Goal: Task Accomplishment & Management: Manage account settings

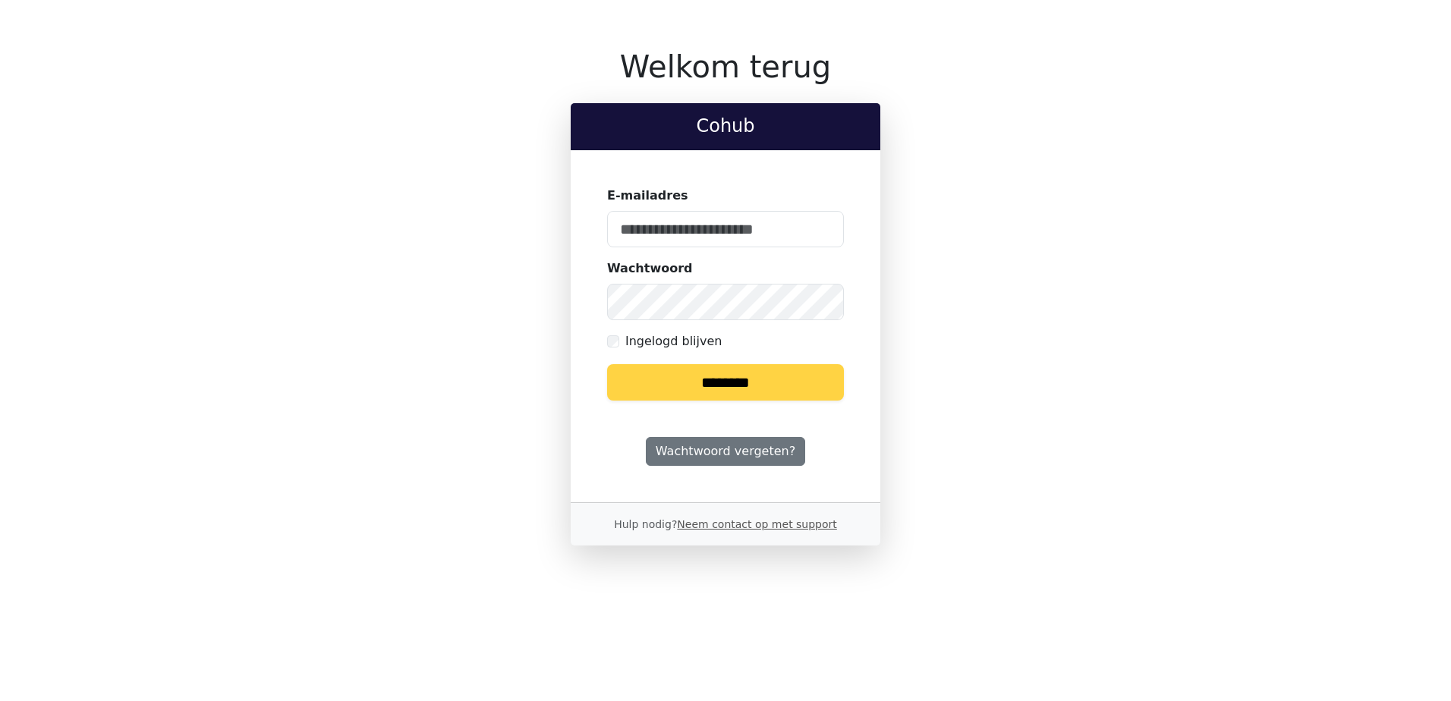
click at [821, 230] on keeper-lock "Open Keeper Popup" at bounding box center [823, 229] width 18 height 18
type input "**********"
click at [720, 386] on input "********" at bounding box center [725, 382] width 237 height 36
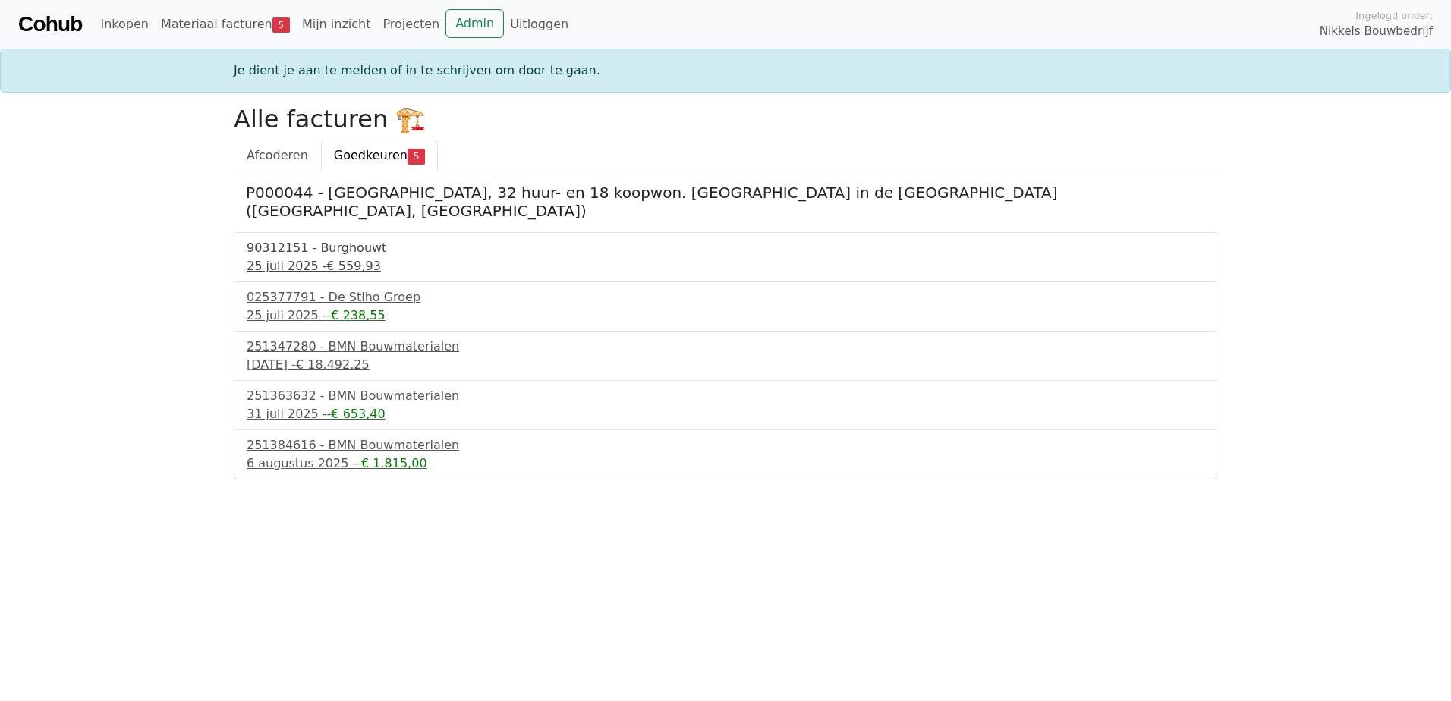
click at [302, 239] on div "90312151 - Burghouwt" at bounding box center [726, 248] width 958 height 18
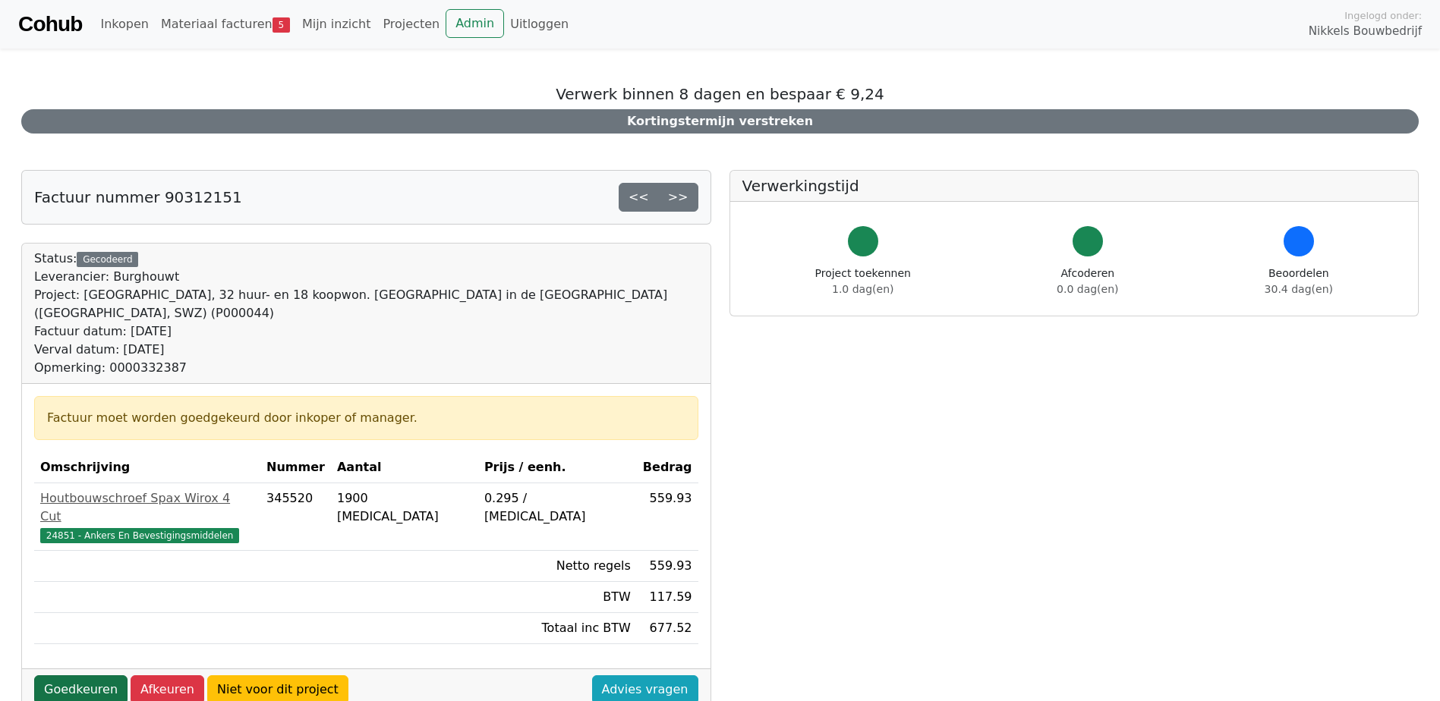
click at [83, 676] on link "Goedkeuren" at bounding box center [80, 690] width 93 height 29
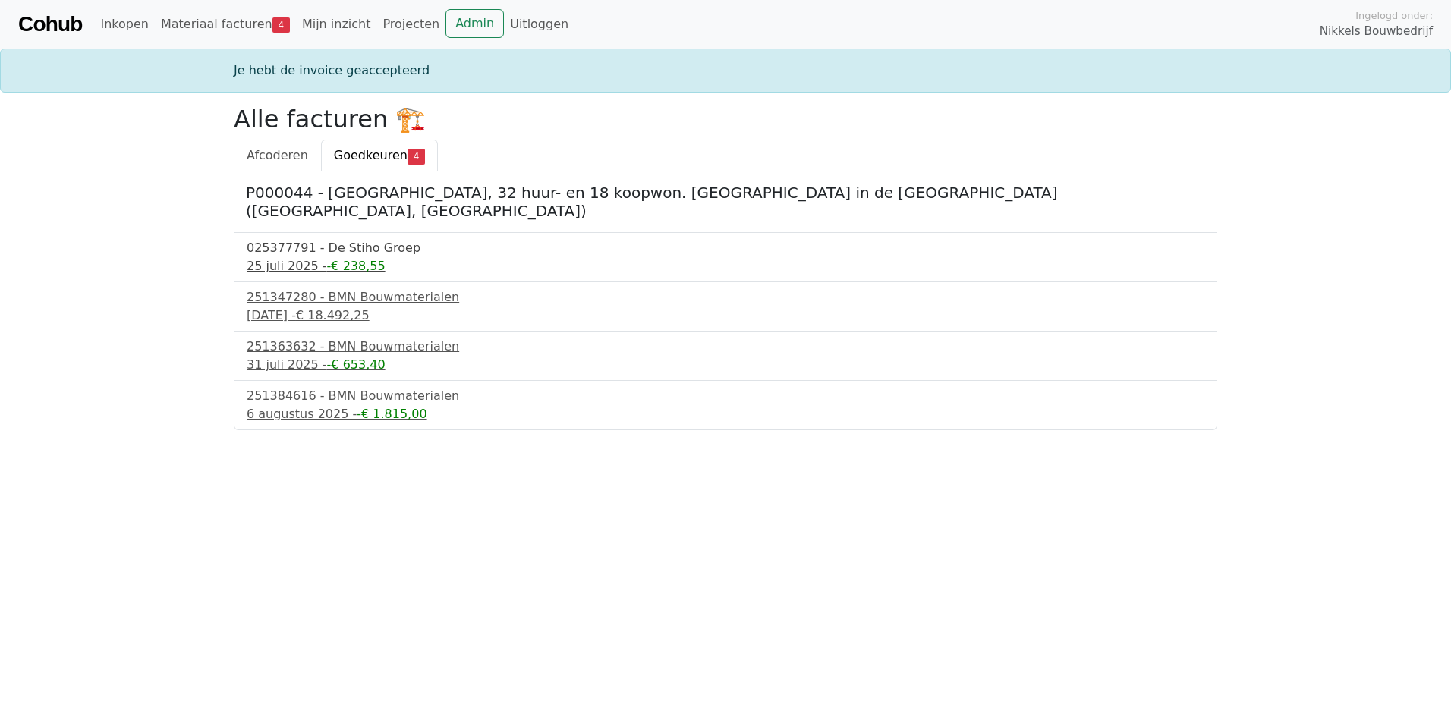
click at [327, 259] on span "-€ 238,55" at bounding box center [356, 266] width 58 height 14
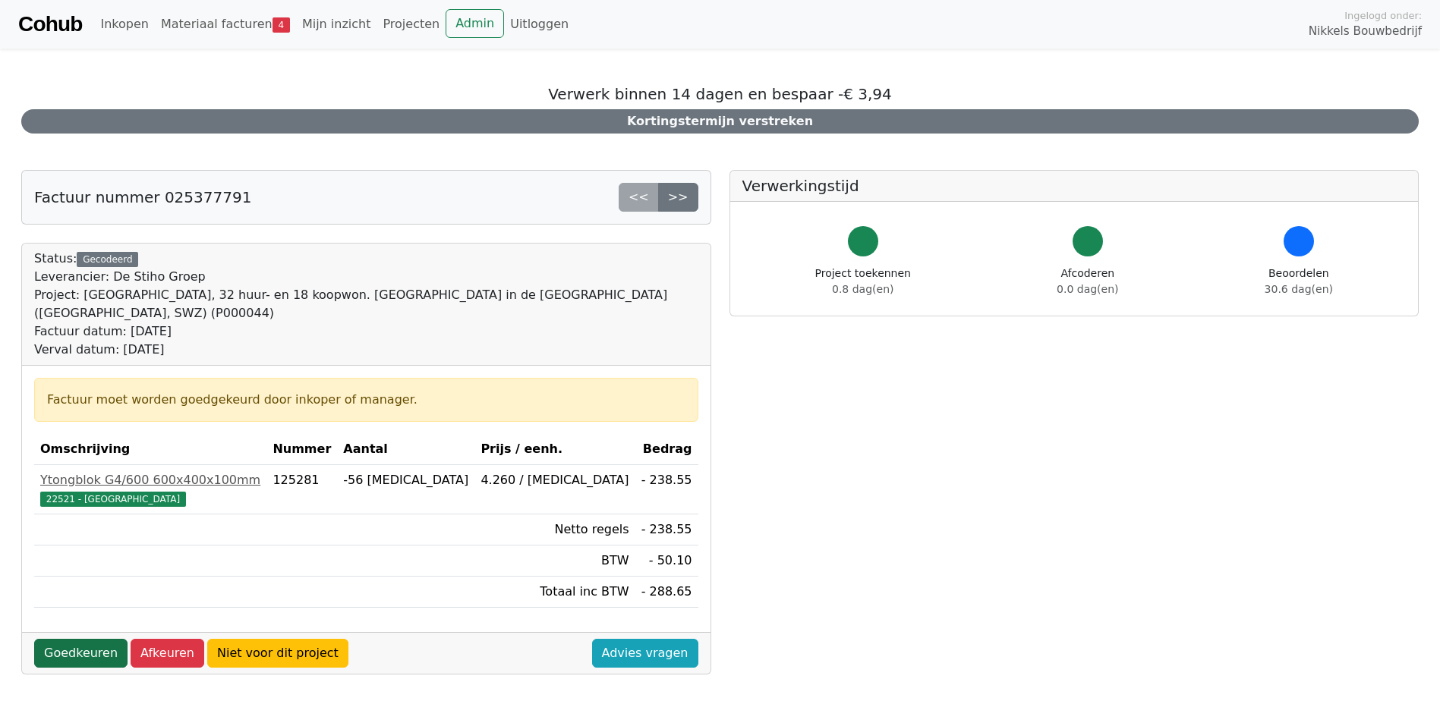
click at [82, 639] on link "Goedkeuren" at bounding box center [80, 653] width 93 height 29
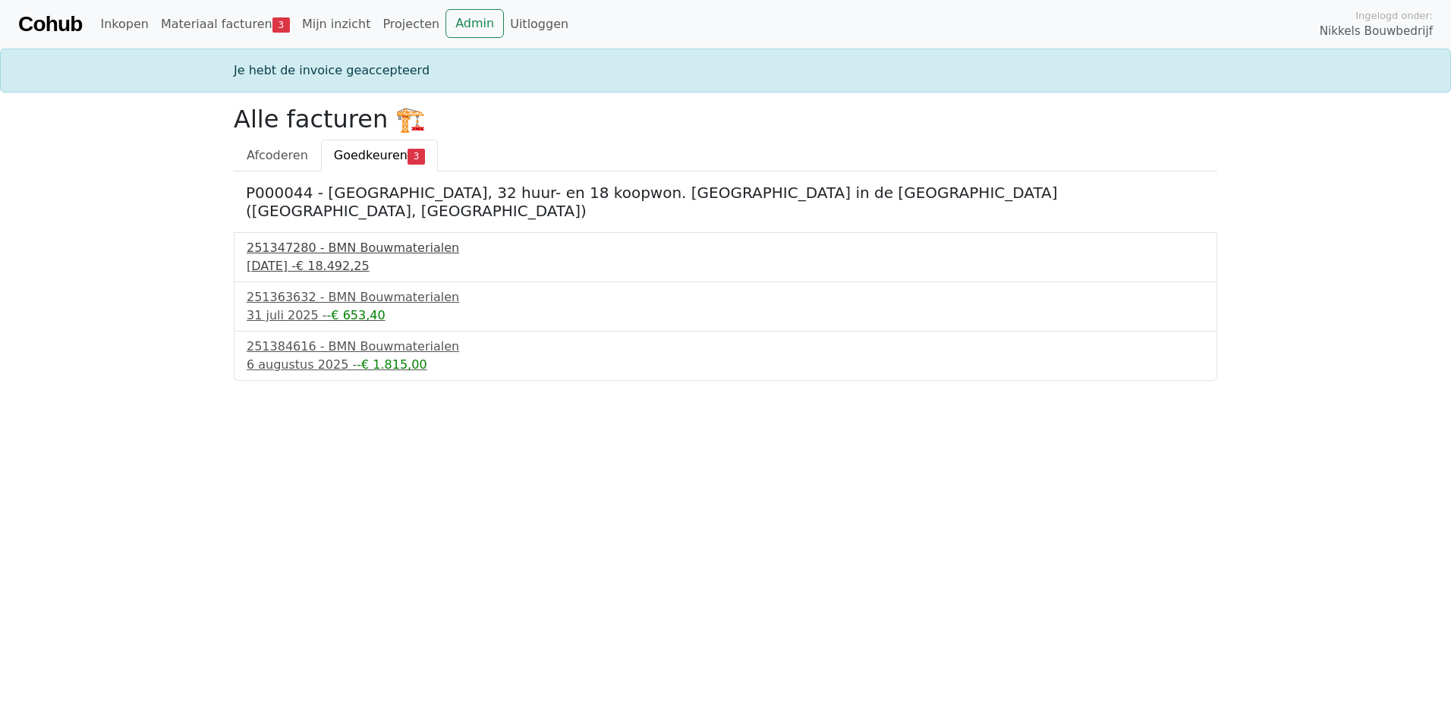
click at [336, 239] on div "251347280 - BMN Bouwmaterialen" at bounding box center [726, 248] width 958 height 18
click at [337, 288] on div "251363632 - BMN Bouwmaterialen" at bounding box center [726, 297] width 958 height 18
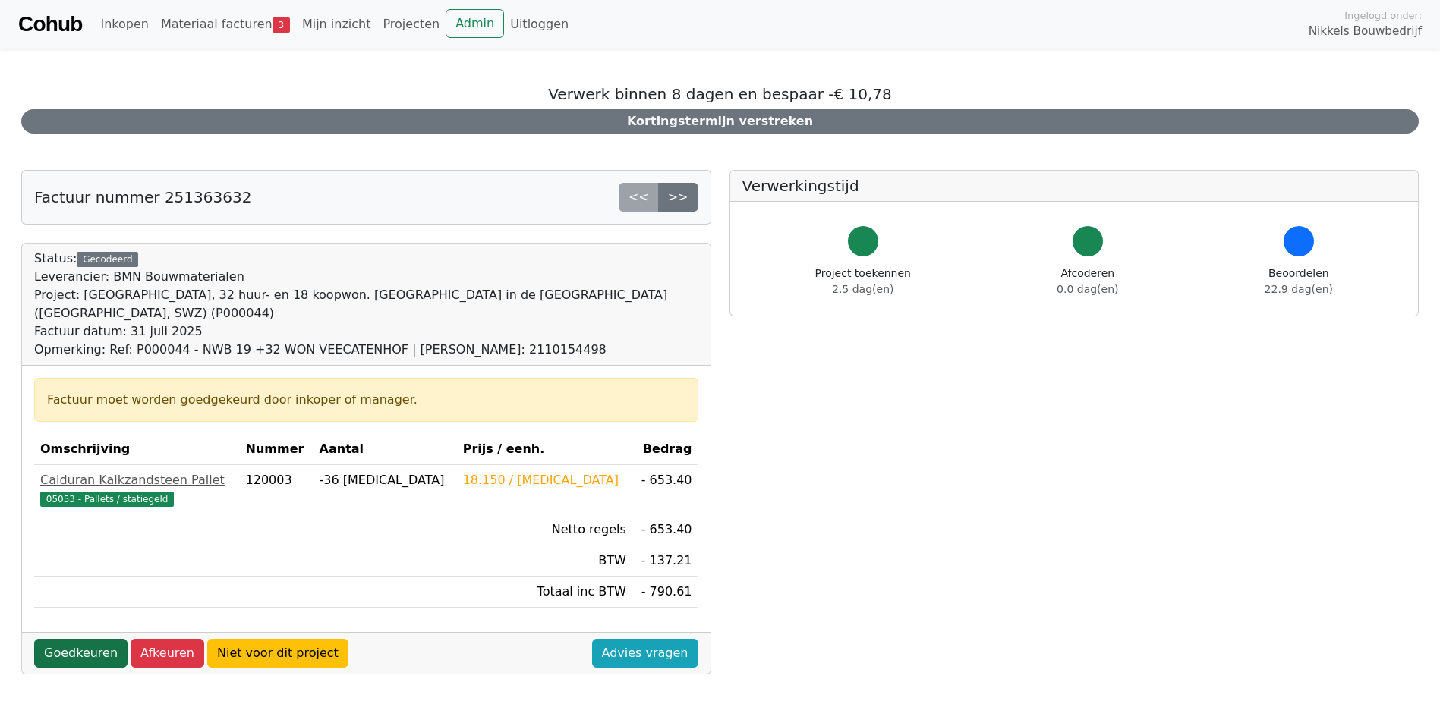
click at [89, 639] on link "Goedkeuren" at bounding box center [80, 653] width 93 height 29
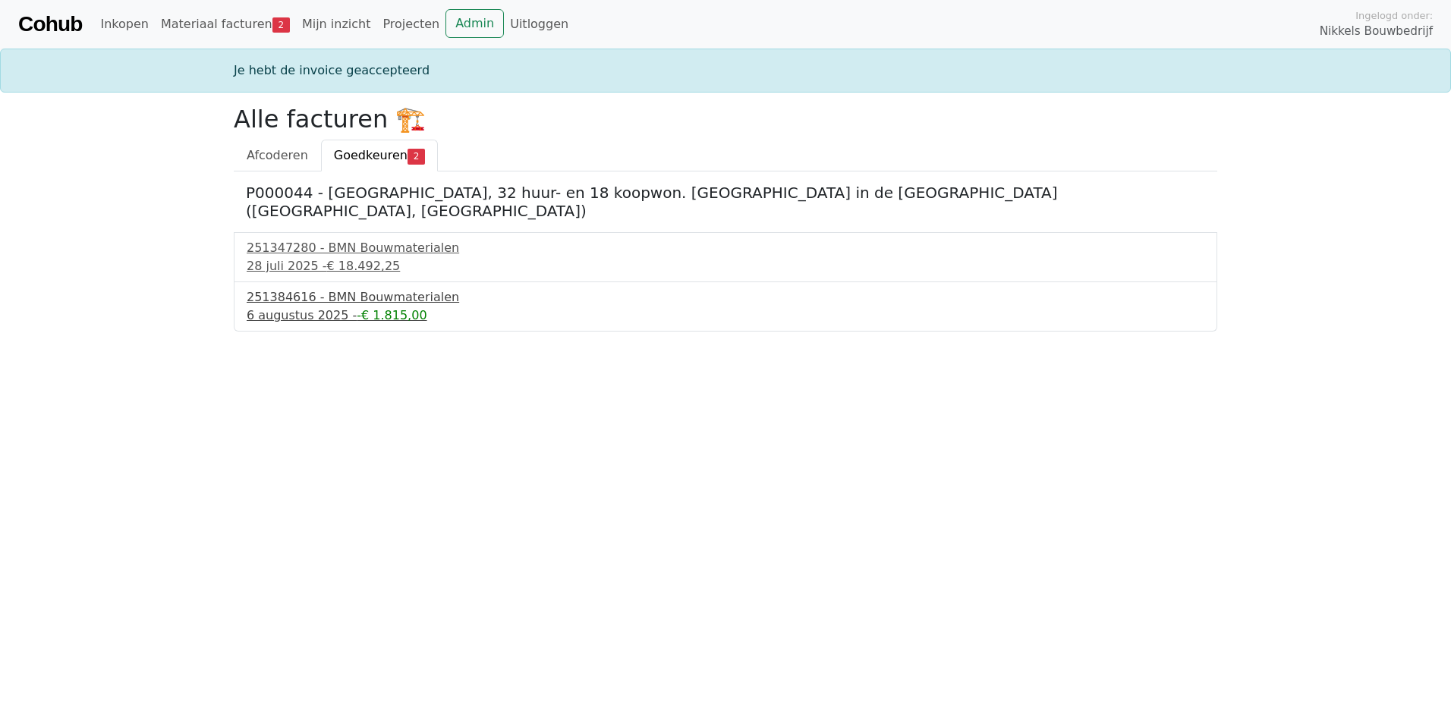
click at [351, 288] on div "251384616 - BMN Bouwmaterialen" at bounding box center [726, 297] width 958 height 18
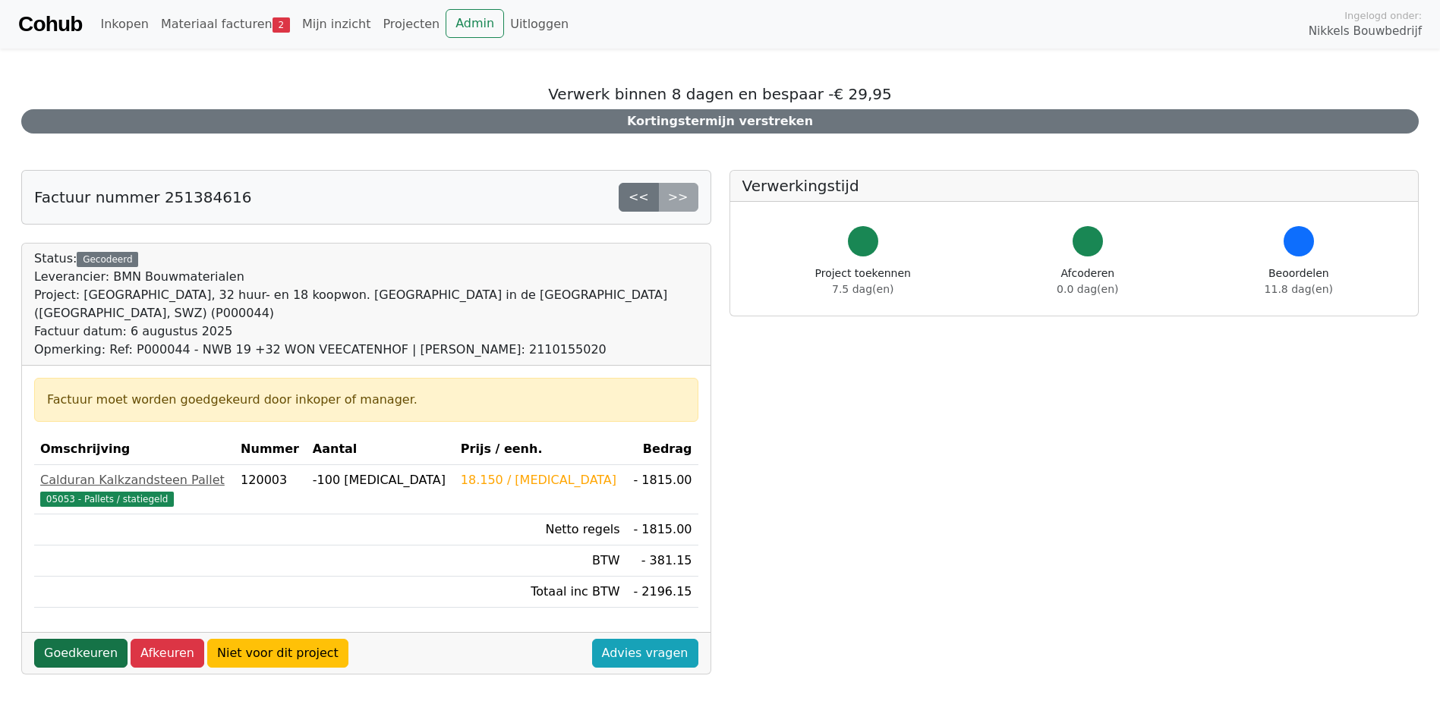
click at [71, 643] on link "Goedkeuren" at bounding box center [80, 653] width 93 height 29
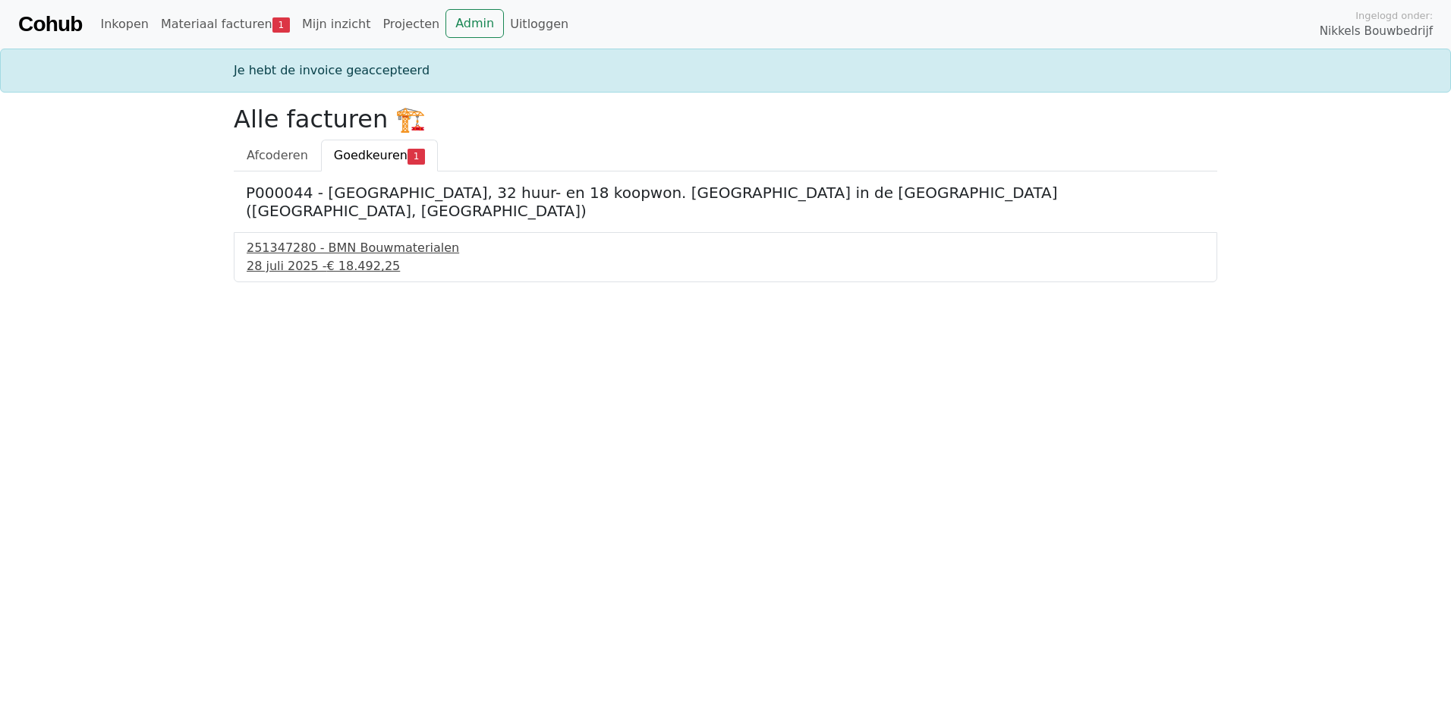
click at [313, 239] on div "251347280 - BMN Bouwmaterialen" at bounding box center [726, 248] width 958 height 18
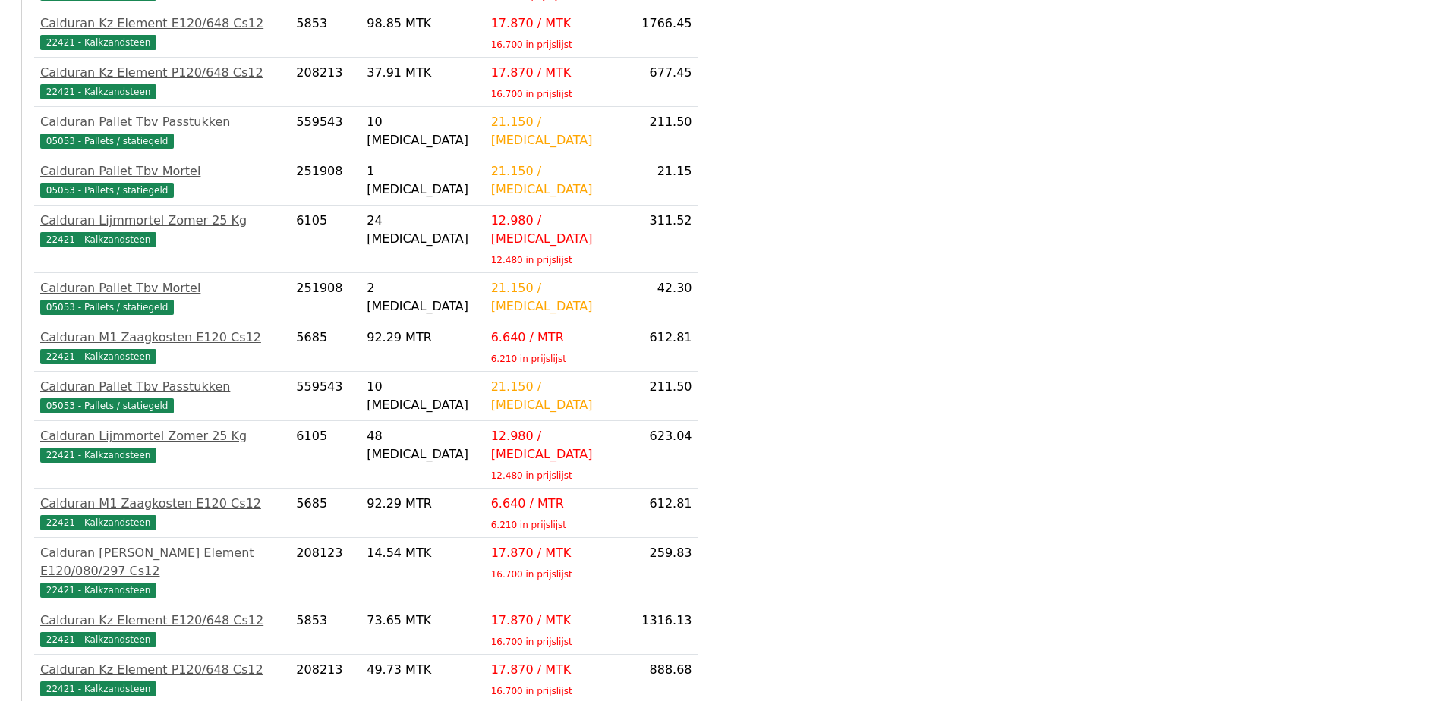
scroll to position [1459, 0]
